Goal: Task Accomplishment & Management: Complete application form

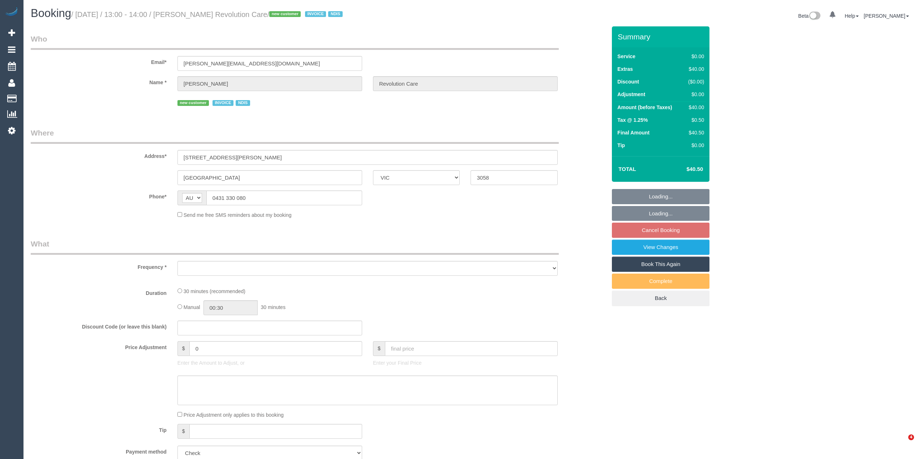
select select "VIC"
select select "number:28"
select select "number:14"
select select "number:19"
select select "number:22"
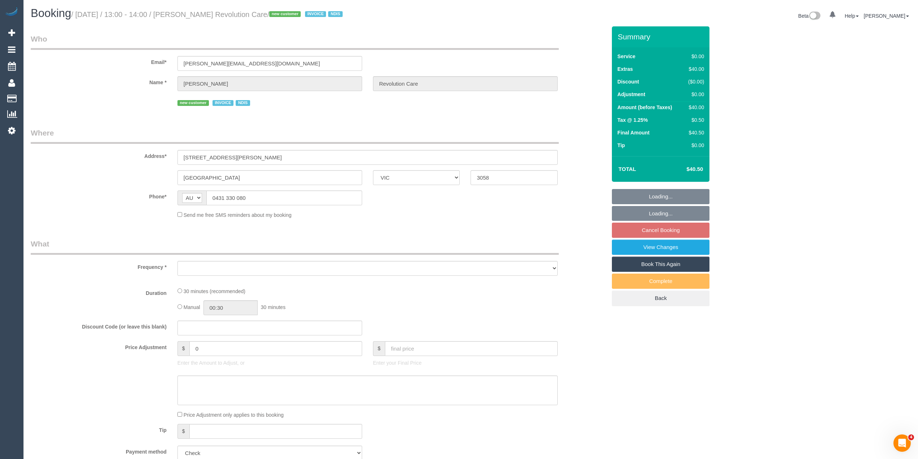
select select "number:33"
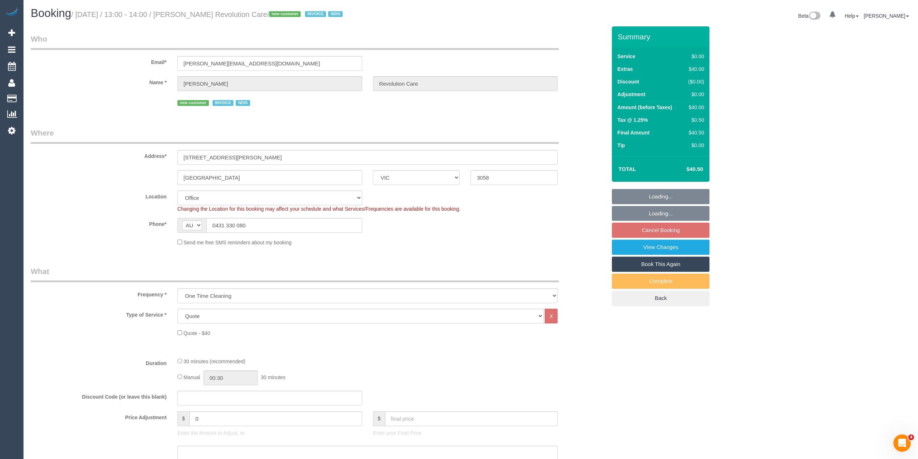
select select "object:1991"
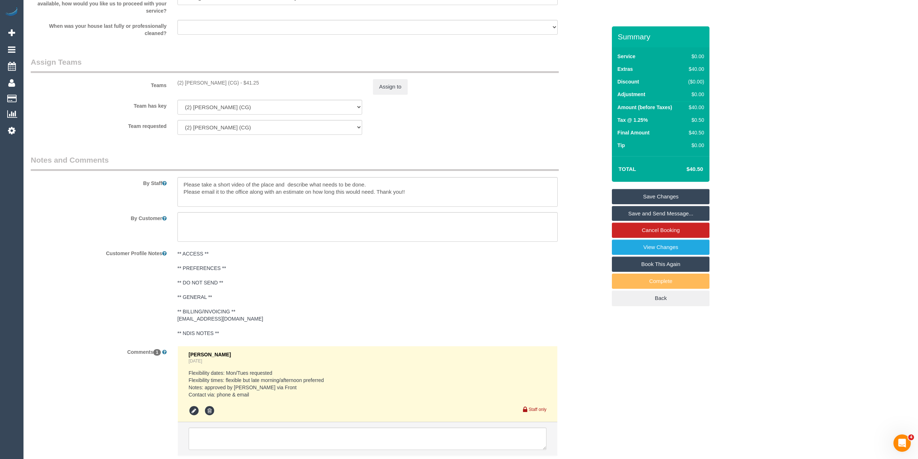
scroll to position [871, 0]
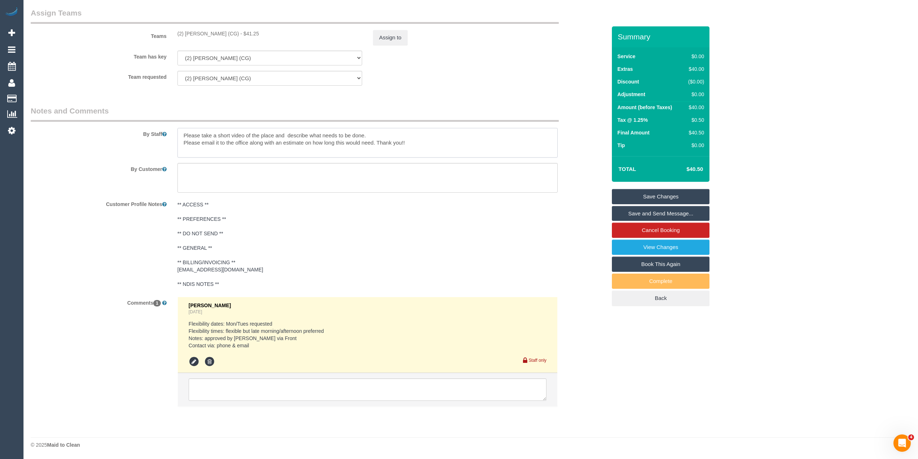
click at [421, 144] on textarea at bounding box center [368, 143] width 380 height 30
paste textarea "Laila Mansoor 0426292769"
click at [183, 150] on textarea at bounding box center [368, 143] width 380 height 30
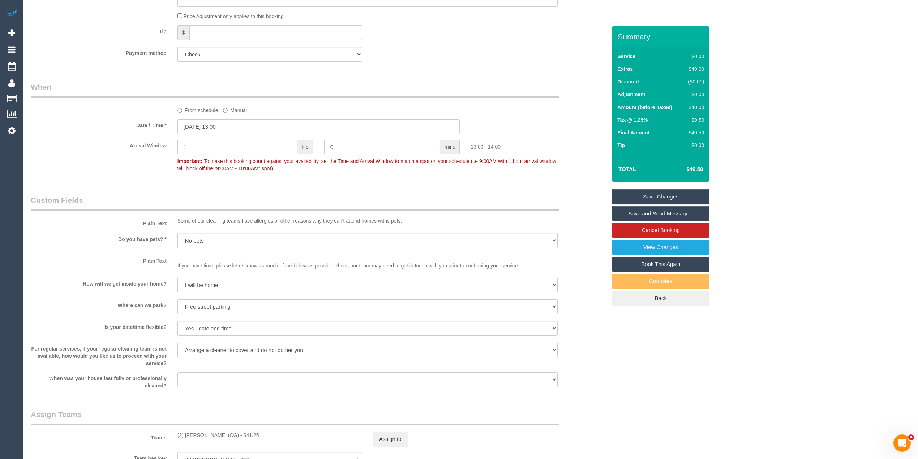
scroll to position [67, 0]
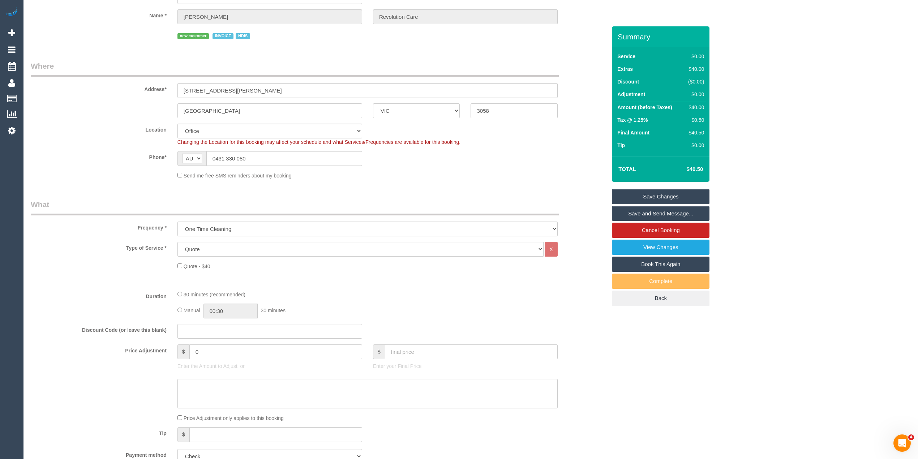
type textarea "Please take a short video of the place and describe what needs to be done. Plea…"
click at [651, 195] on link "Save Changes" at bounding box center [661, 196] width 98 height 15
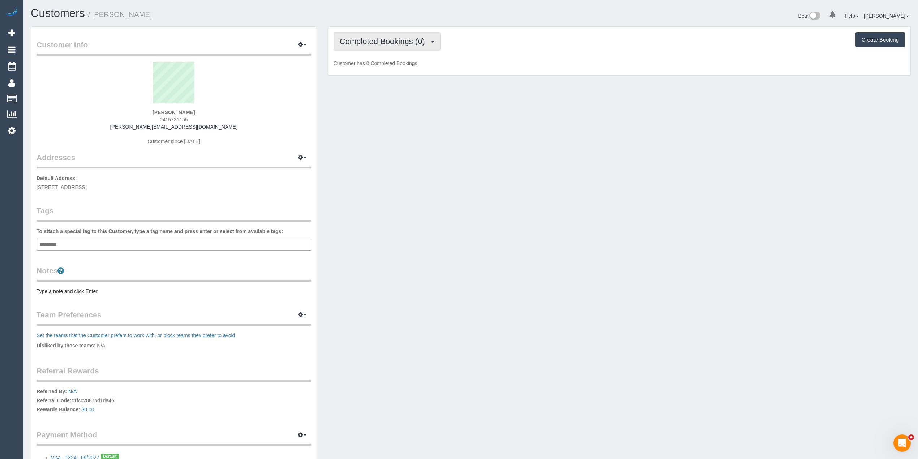
click at [372, 38] on span "Completed Bookings (0)" at bounding box center [384, 41] width 89 height 9
click at [375, 69] on link "Upcoming Bookings (1)" at bounding box center [371, 67] width 75 height 9
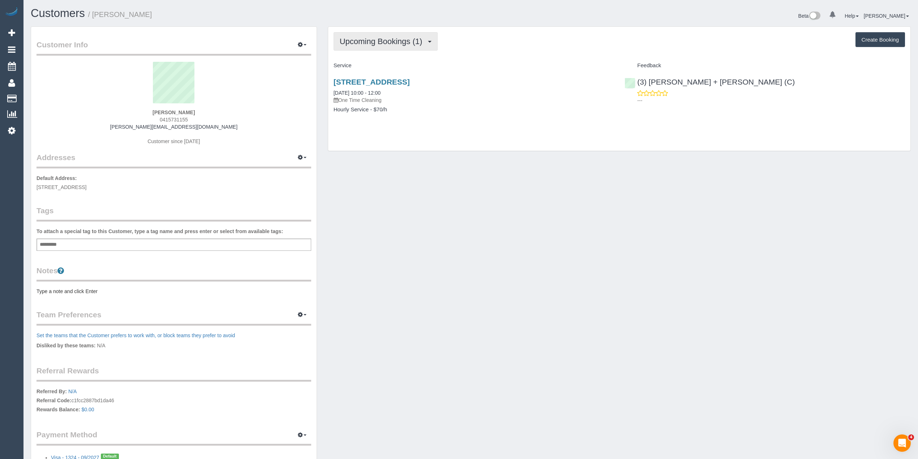
click at [361, 34] on button "Upcoming Bookings (1)" at bounding box center [386, 41] width 104 height 18
click at [376, 68] on link "Upcoming Bookings (1)" at bounding box center [371, 67] width 75 height 9
click at [380, 40] on span "Upcoming Bookings (1)" at bounding box center [383, 41] width 86 height 9
click at [371, 66] on link "Upcoming Bookings (1)" at bounding box center [371, 67] width 75 height 9
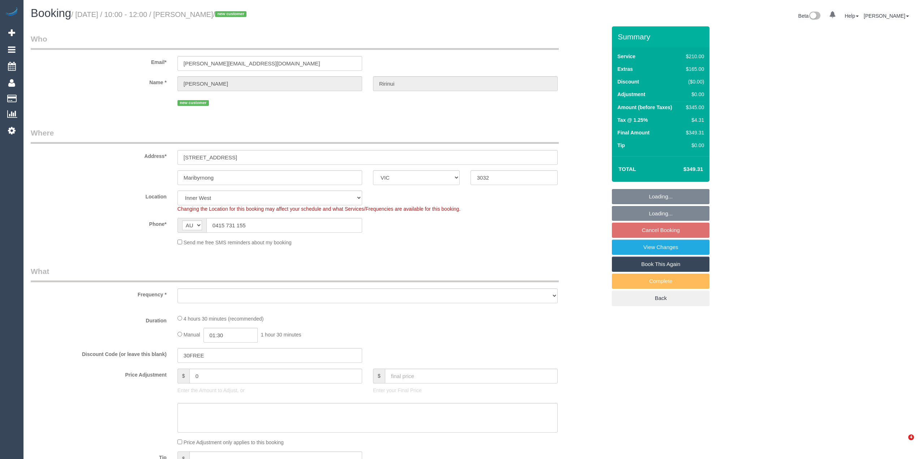
select select "VIC"
select select "180"
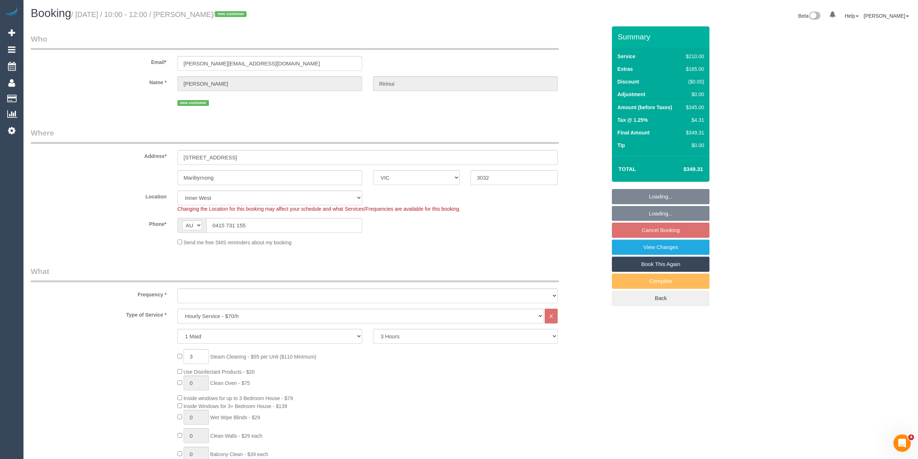
select select "number:29"
select select "number:14"
select select "number:19"
select select "number:22"
select select "number:13"
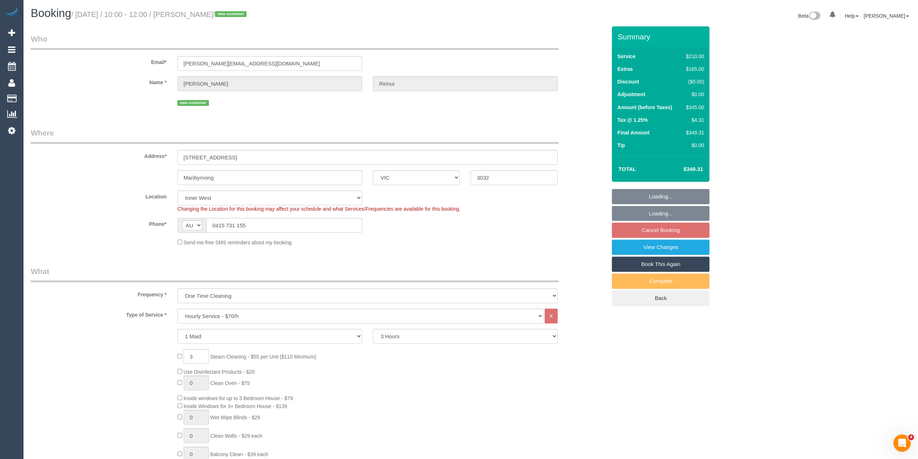
select select "object:900"
select select "string:stripe-pm_1S2OtN2GScqysDRVzzDCLIt9"
select select "spot1"
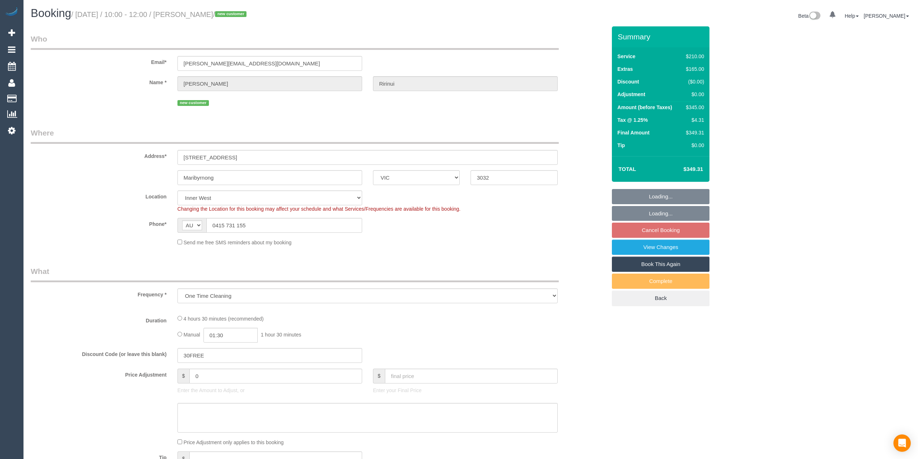
select select "VIC"
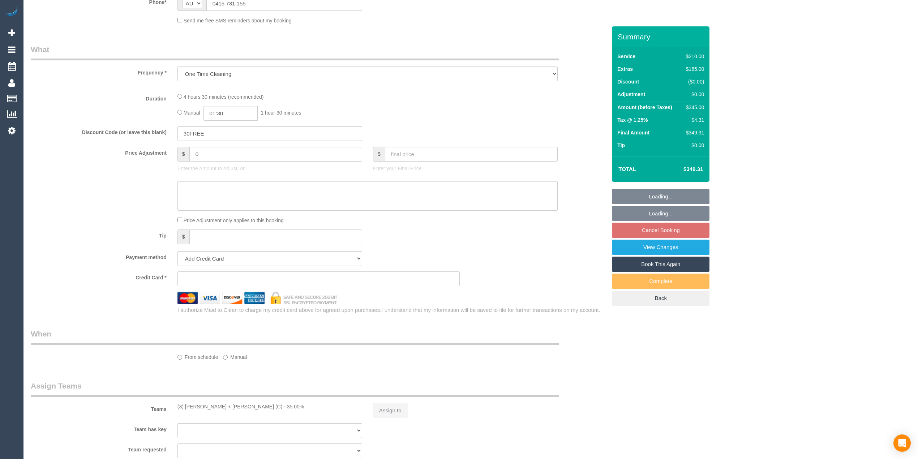
select select "string:stripe-pm_1S2OtN2GScqysDRVzzDCLIt9"
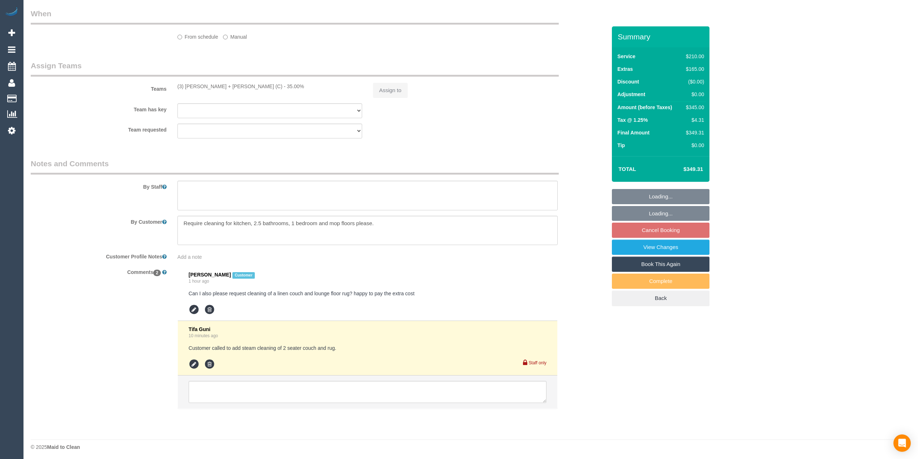
scroll to position [502, 0]
select select "object:585"
select select "180"
select select "number:29"
select select "number:14"
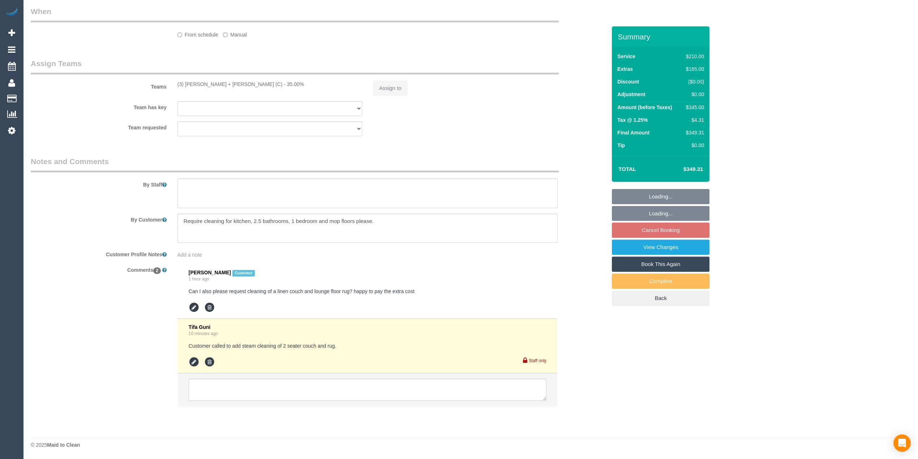
select select "number:19"
select select "number:22"
select select "number:13"
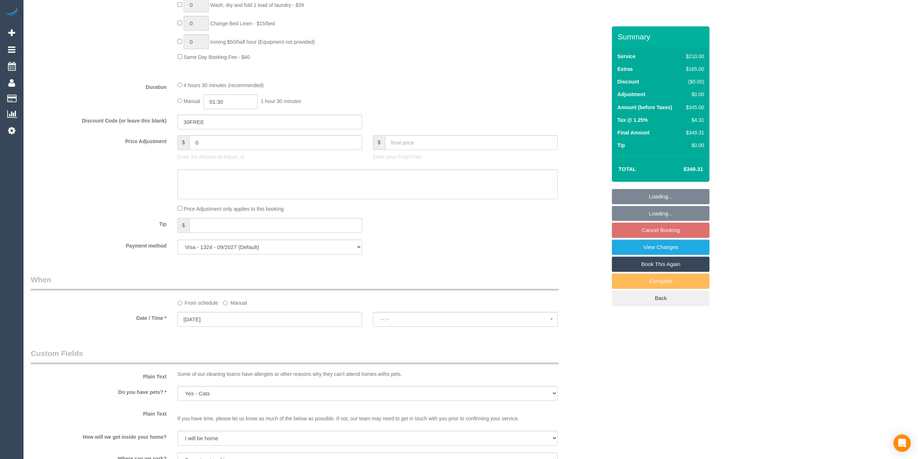
scroll to position [772, 0]
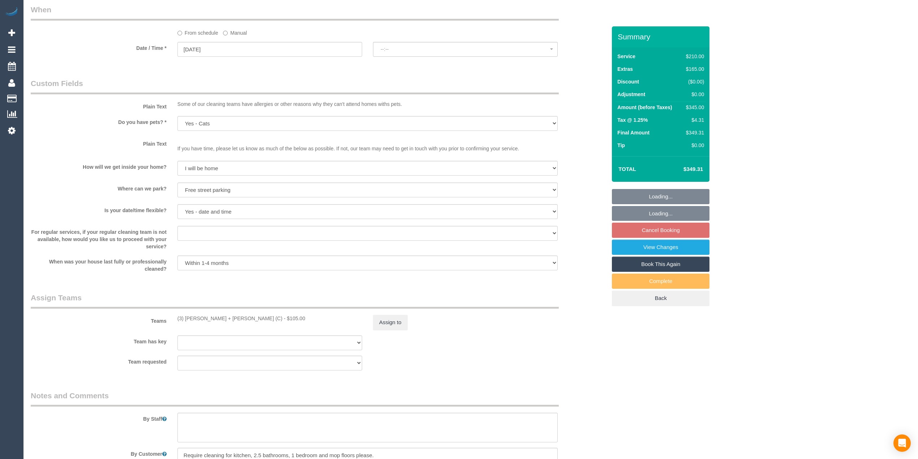
select select "spot1"
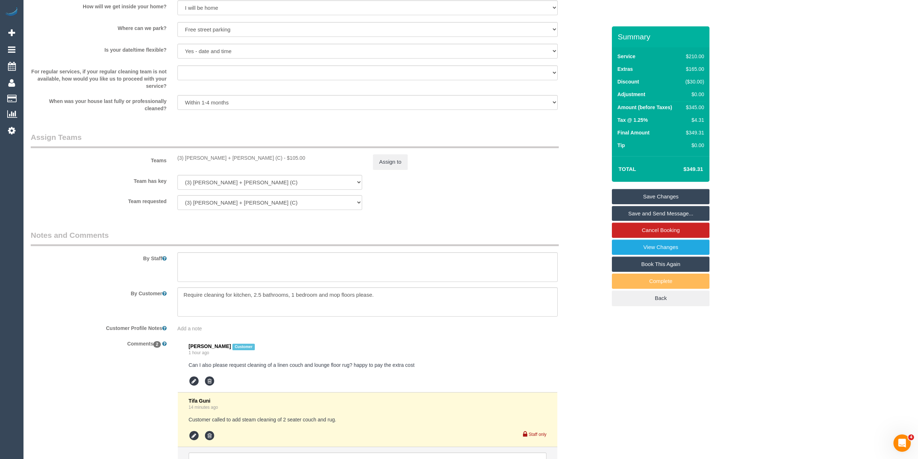
scroll to position [1007, 0]
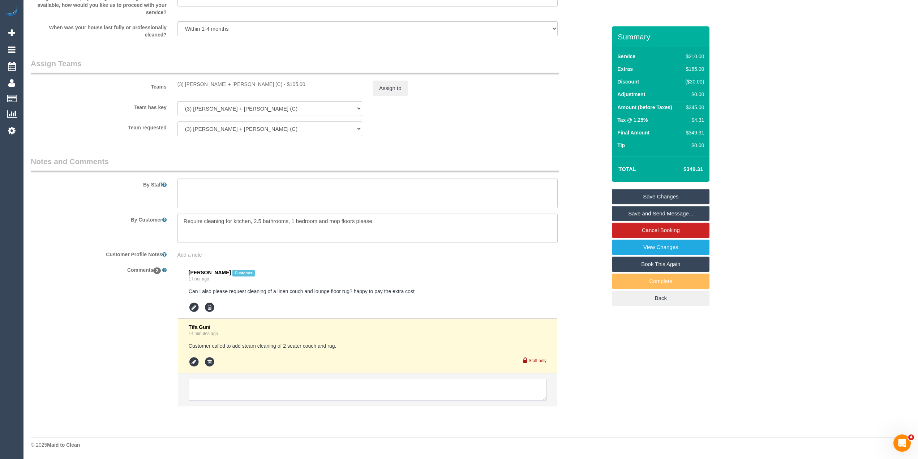
drag, startPoint x: 255, startPoint y: 392, endPoint x: 256, endPoint y: 398, distance: 6.4
click at [255, 394] on textarea at bounding box center [368, 390] width 358 height 22
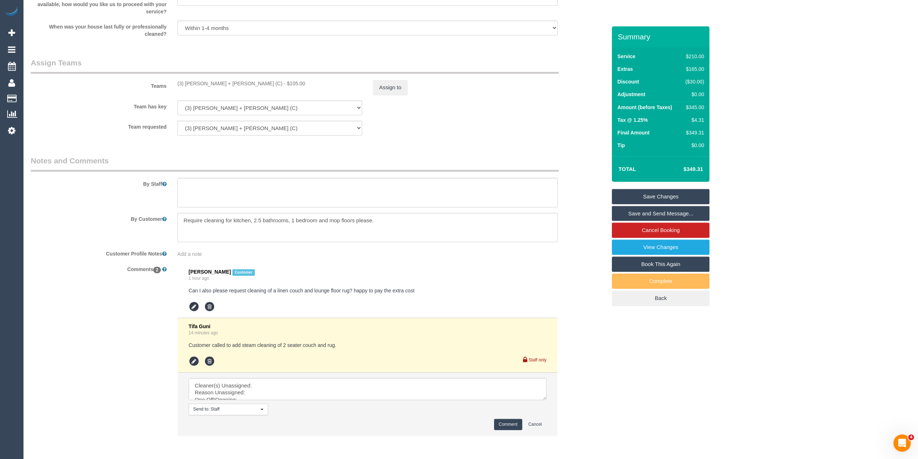
click at [188, 83] on div "(3) Gurdeep + Kamalpreet (C) - $105.00" at bounding box center [270, 83] width 185 height 7
click at [231, 85] on div "(3) Gurdeep + Kamalpreet (C) - $105.00" at bounding box center [270, 83] width 185 height 7
copy div "Gurdeep + Kamalpreet"
click at [192, 81] on div "(3) Gurdeep + Kamalpreet (C) - $105.00" at bounding box center [270, 83] width 185 height 7
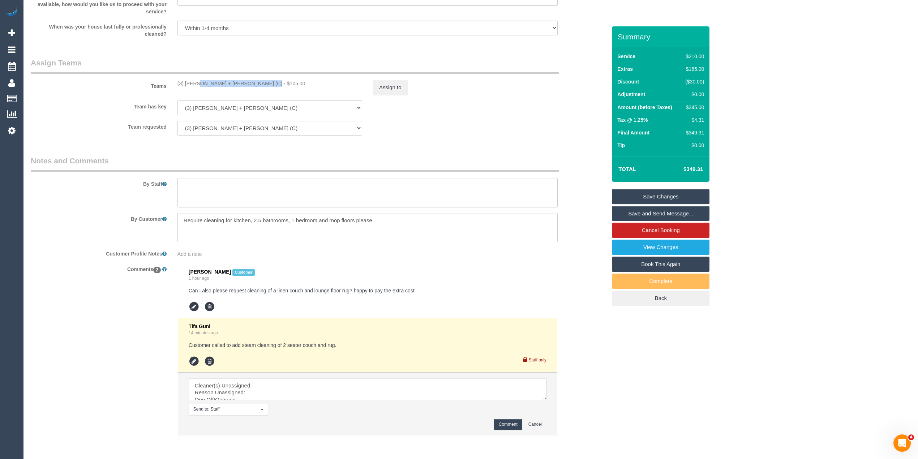
drag, startPoint x: 176, startPoint y: 81, endPoint x: 245, endPoint y: 85, distance: 69.5
click at [245, 85] on div "(3) Gurdeep + Kamalpreet (C) - $105.00" at bounding box center [270, 83] width 196 height 7
copy div "(3) [PERSON_NAME] + [PERSON_NAME] (C)"
drag, startPoint x: 542, startPoint y: 397, endPoint x: 562, endPoint y: 435, distance: 42.7
click at [551, 412] on textarea at bounding box center [370, 395] width 362 height 34
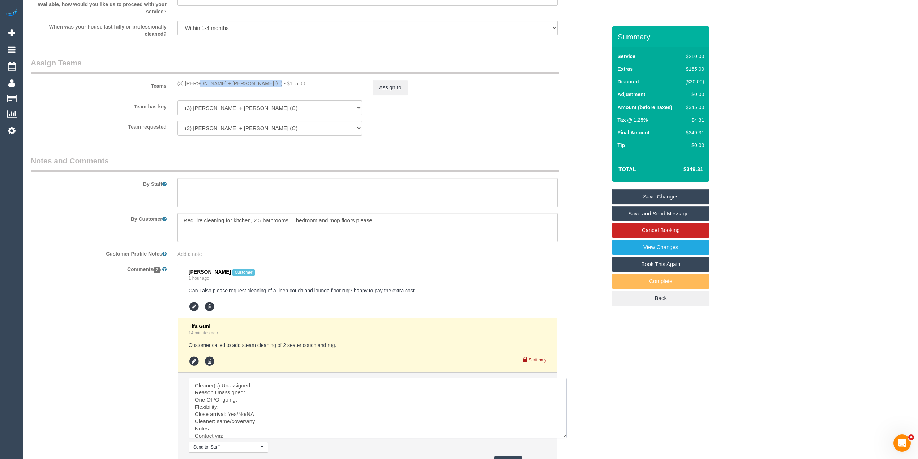
click at [258, 379] on textarea at bounding box center [378, 408] width 378 height 60
paste textarea "(3) [PERSON_NAME] + [PERSON_NAME] (C)"
click at [265, 393] on textarea at bounding box center [378, 408] width 378 height 60
click at [256, 396] on textarea at bounding box center [378, 408] width 378 height 60
click at [262, 394] on textarea at bounding box center [378, 408] width 378 height 60
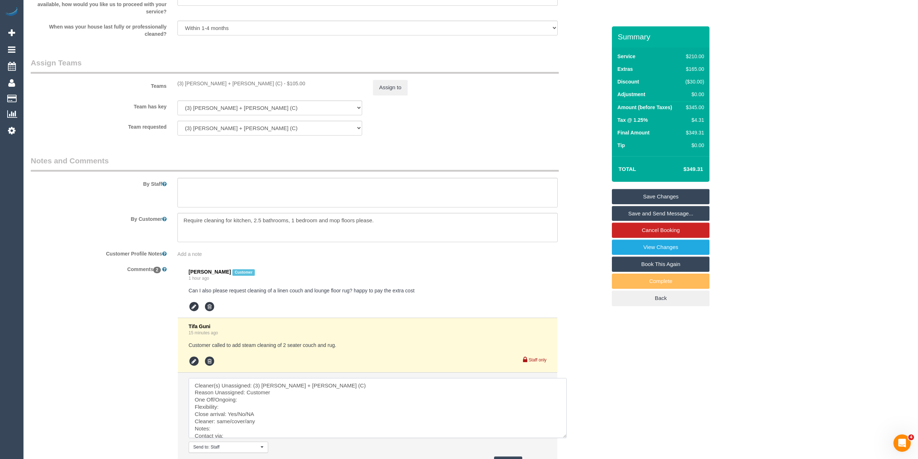
click at [285, 397] on textarea at bounding box center [378, 408] width 378 height 60
click at [281, 393] on textarea at bounding box center [378, 408] width 378 height 60
click at [281, 394] on textarea at bounding box center [378, 408] width 378 height 60
click at [278, 396] on textarea at bounding box center [378, 408] width 378 height 60
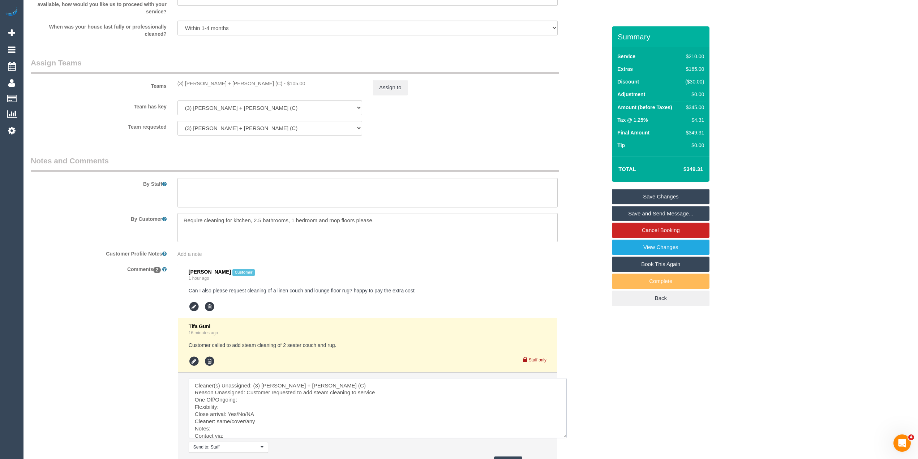
click at [260, 402] on textarea at bounding box center [378, 408] width 378 height 60
click at [243, 405] on textarea at bounding box center [378, 408] width 378 height 60
drag, startPoint x: 249, startPoint y: 414, endPoint x: 229, endPoint y: 418, distance: 20.3
click at [229, 418] on textarea at bounding box center [378, 408] width 378 height 60
drag, startPoint x: 246, startPoint y: 423, endPoint x: 216, endPoint y: 421, distance: 30.4
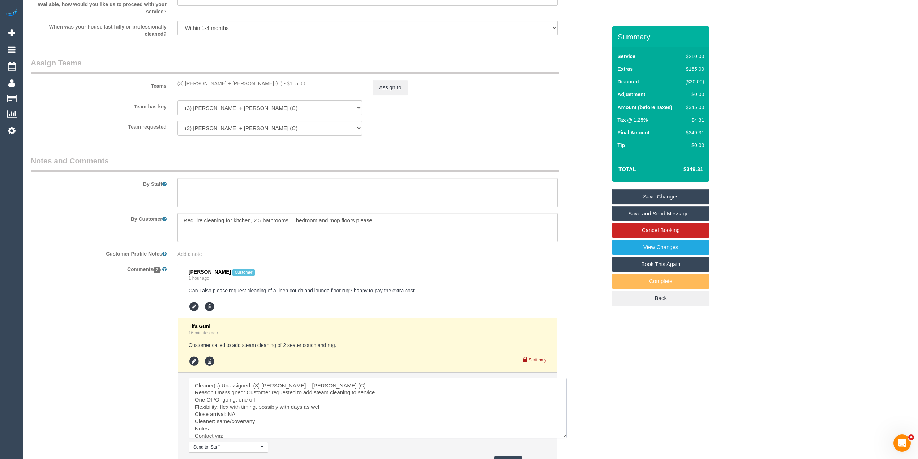
click at [216, 421] on textarea at bounding box center [378, 408] width 378 height 60
click at [218, 428] on textarea at bounding box center [378, 408] width 378 height 60
click at [245, 430] on textarea at bounding box center [378, 408] width 378 height 60
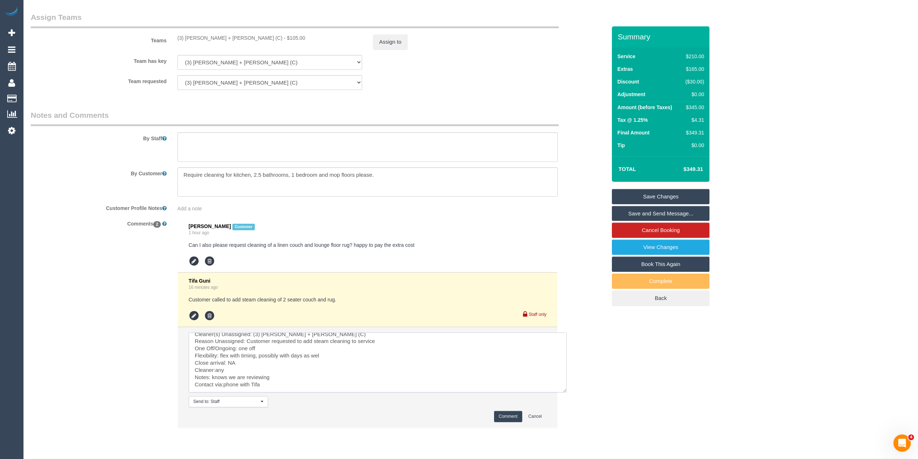
scroll to position [1075, 0]
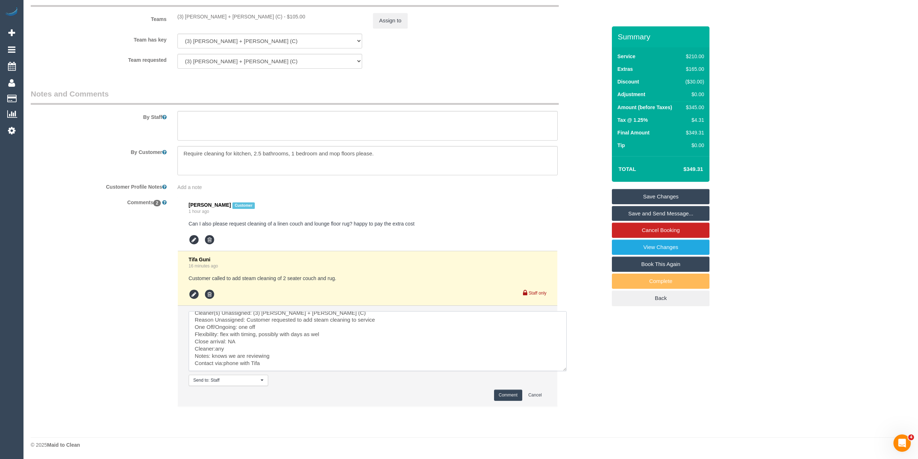
type textarea "Cleaner(s) Unassigned: (3) Gurdeep + Kamalpreet (C) Reason Unassigned: Customer…"
click at [513, 391] on button "Comment" at bounding box center [508, 395] width 28 height 11
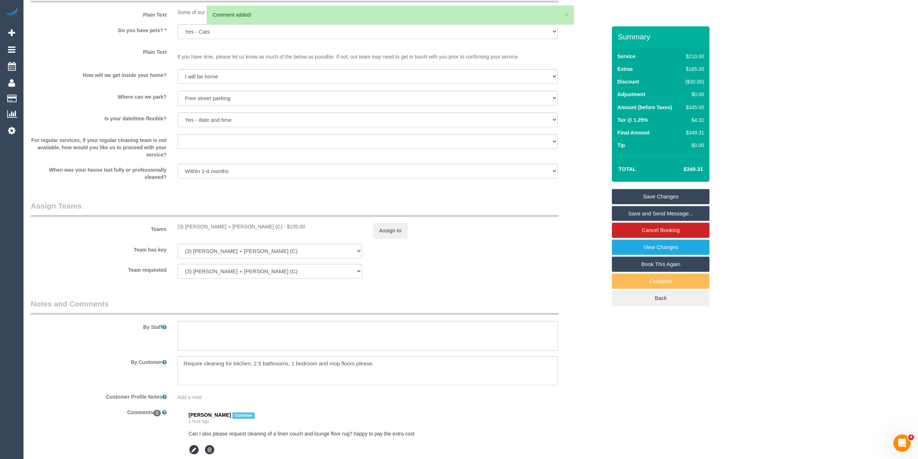
scroll to position [834, 0]
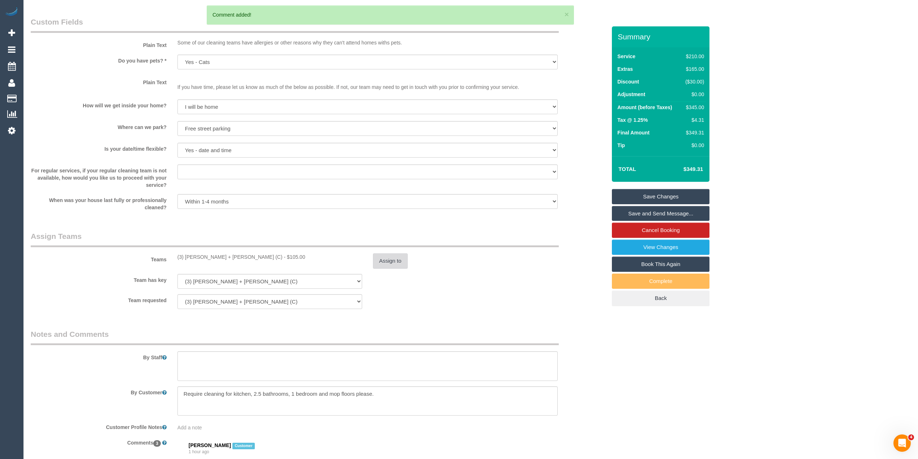
click at [391, 258] on button "Assign to" at bounding box center [390, 260] width 35 height 15
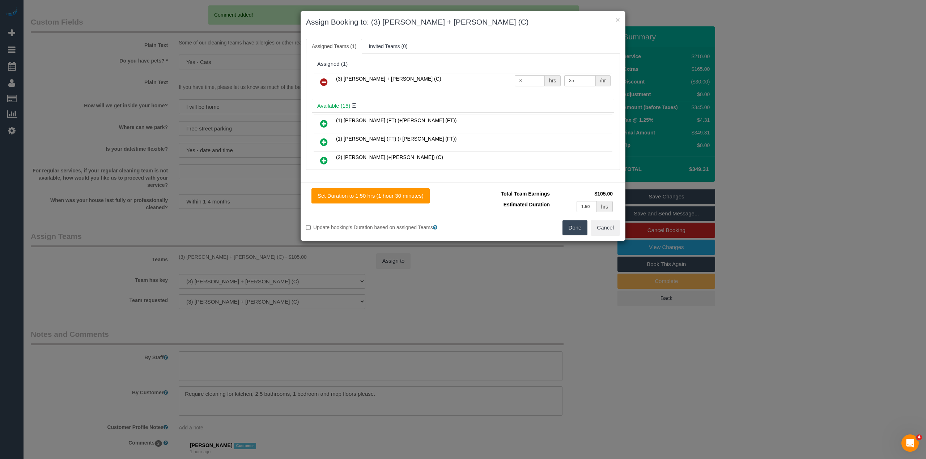
click at [326, 83] on icon at bounding box center [324, 82] width 8 height 9
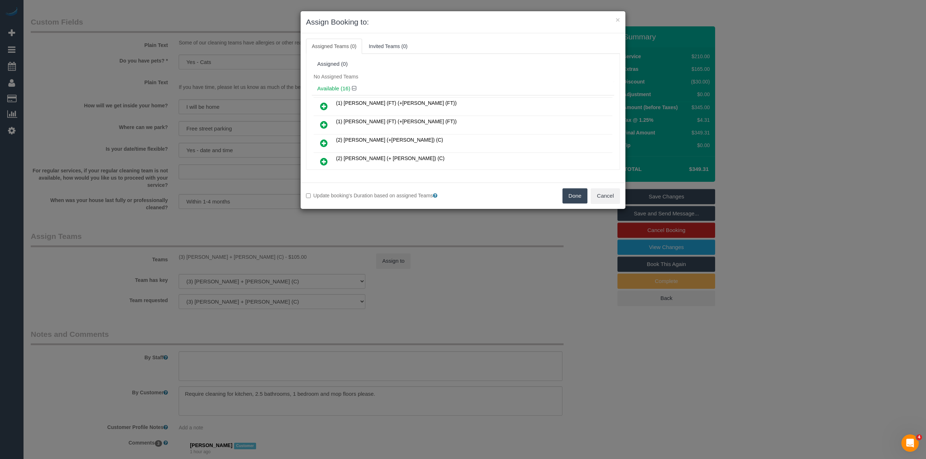
click at [573, 195] on button "Done" at bounding box center [574, 195] width 25 height 15
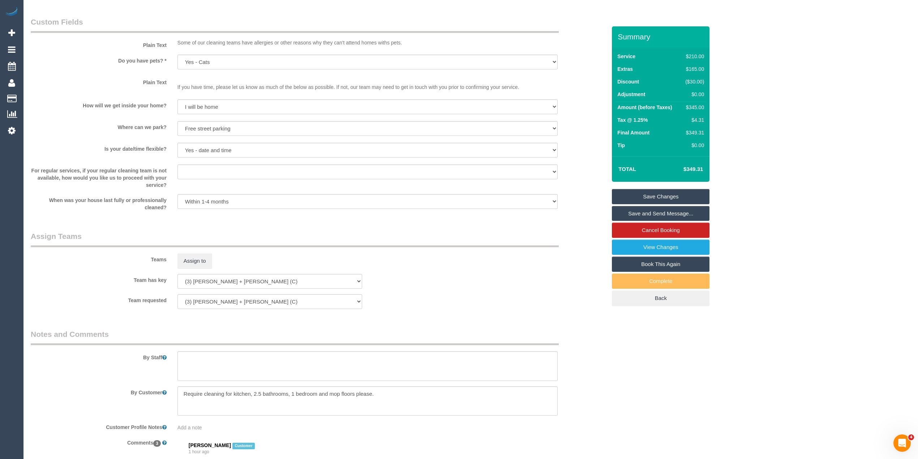
click at [672, 194] on link "Save Changes" at bounding box center [661, 196] width 98 height 15
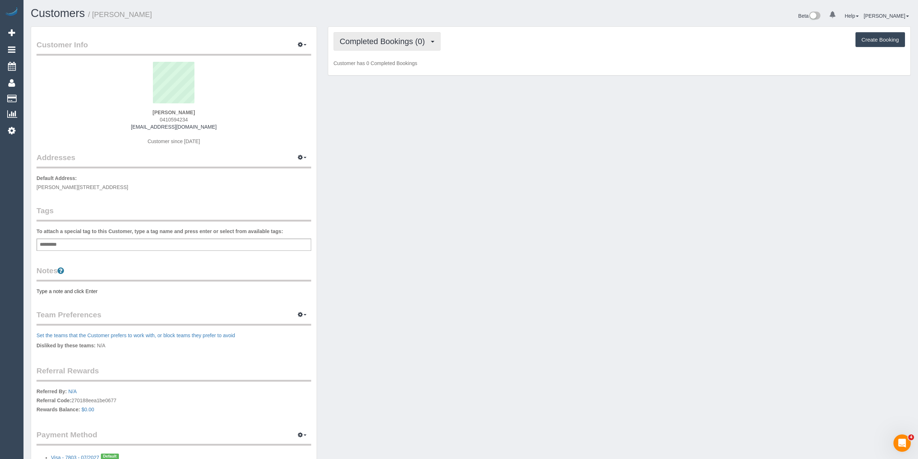
click at [390, 49] on button "Completed Bookings (0)" at bounding box center [387, 41] width 107 height 18
click at [397, 67] on link "Upcoming Bookings (1)" at bounding box center [371, 67] width 75 height 9
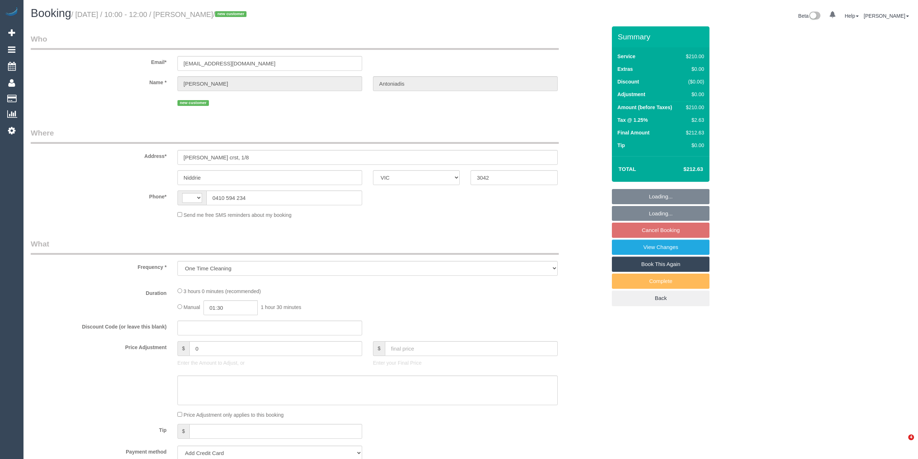
select select "VIC"
select select "string:stripe-pm_1S12fi2GScqysDRVKrjWD4KT"
select select "180"
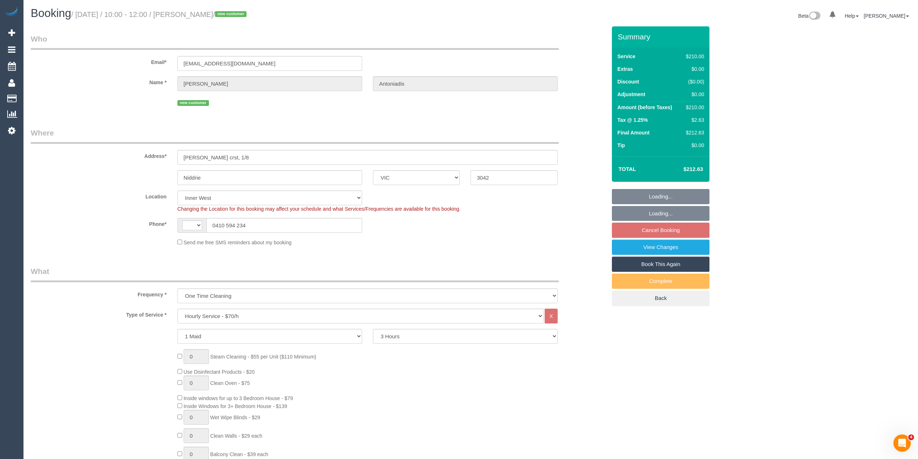
select select "object:712"
select select "string:AU"
select select "number:27"
select select "number:14"
select select "number:18"
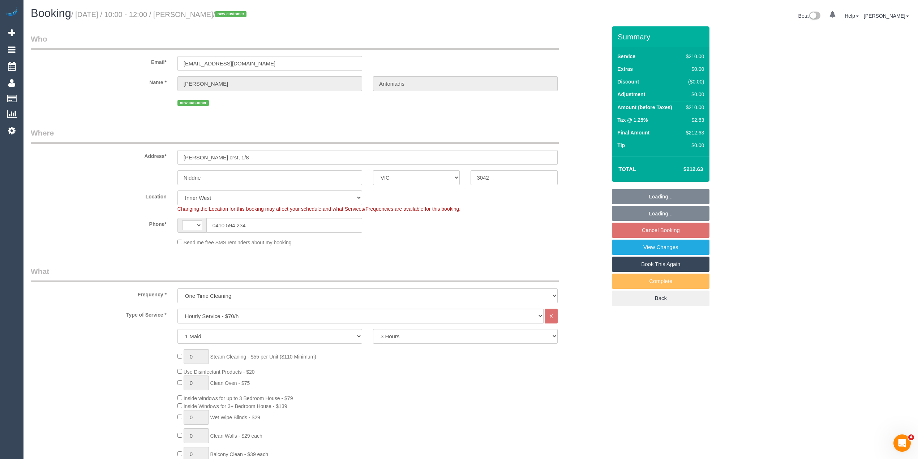
select select "number:25"
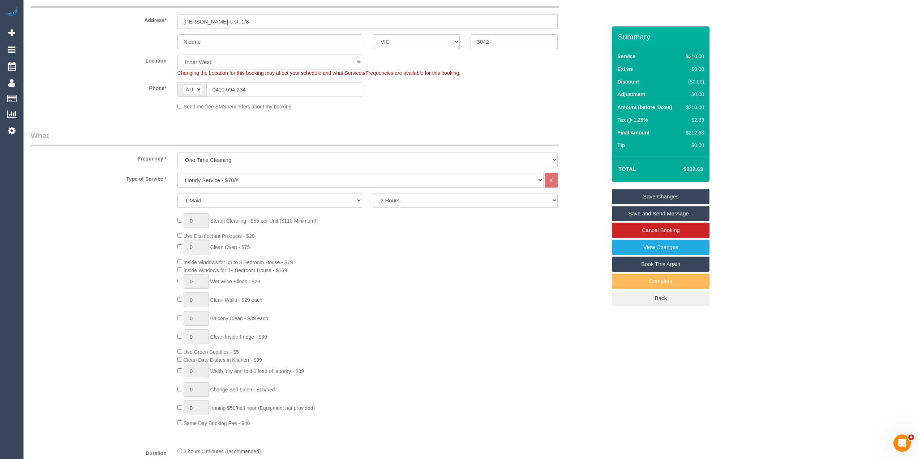
scroll to position [161, 0]
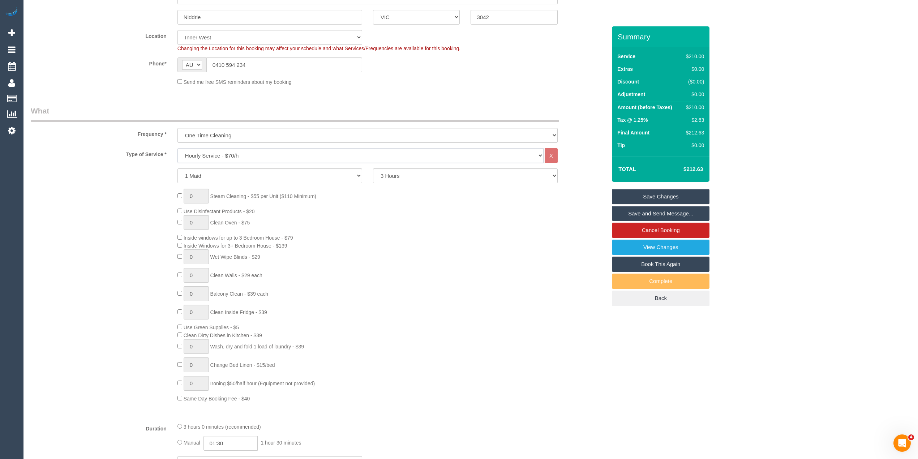
click at [217, 155] on select "Hourly Service - $70/h Hourly Service - $65/h Hourly Service - $60/h Hourly Ser…" at bounding box center [361, 155] width 366 height 15
click at [258, 155] on select "Hourly Service - $70/h Hourly Service - $65/h Hourly Service - $60/h Hourly Ser…" at bounding box center [361, 155] width 366 height 15
select select "212"
click at [178, 148] on select "Hourly Service - $70/h Hourly Service - $65/h Hourly Service - $60/h Hourly Ser…" at bounding box center [361, 155] width 366 height 15
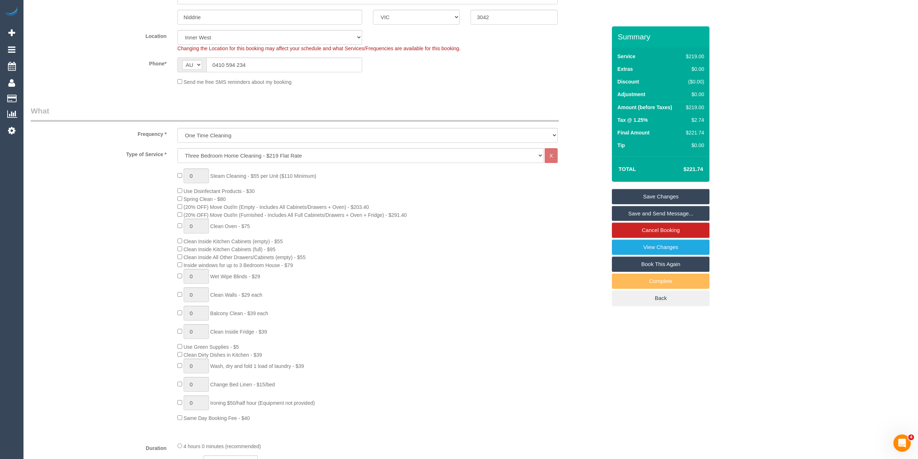
click at [155, 197] on div "0 Steam Cleaning - $55 per Unit ($110 Minimum) Use Disinfectant Products - $30 …" at bounding box center [318, 294] width 587 height 253
click at [231, 156] on select "Hourly Service - $70/h Hourly Service - $65/h Hourly Service - $60/h Hourly Ser…" at bounding box center [361, 155] width 366 height 15
drag, startPoint x: 71, startPoint y: 176, endPoint x: 109, endPoint y: 180, distance: 37.8
click at [71, 176] on div "0 Steam Cleaning - $55 per Unit ($110 Minimum) Use Disinfectant Products - $30 …" at bounding box center [318, 294] width 587 height 253
click at [109, 185] on div "0 Steam Cleaning - $55 per Unit ($110 Minimum) Use Disinfectant Products - $30 …" at bounding box center [318, 294] width 587 height 253
